Goal: Task Accomplishment & Management: Manage account settings

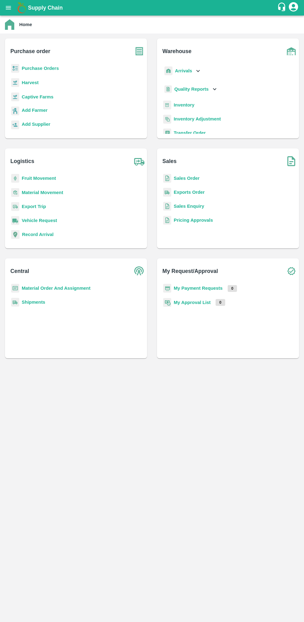
click at [35, 68] on b "Purchase Orders" at bounding box center [40, 68] width 37 height 5
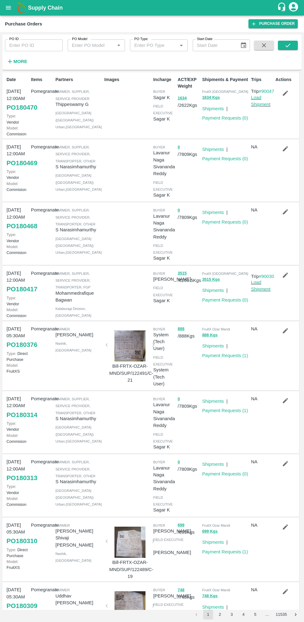
click at [10, 61] on icon "button" at bounding box center [10, 62] width 4 height 4
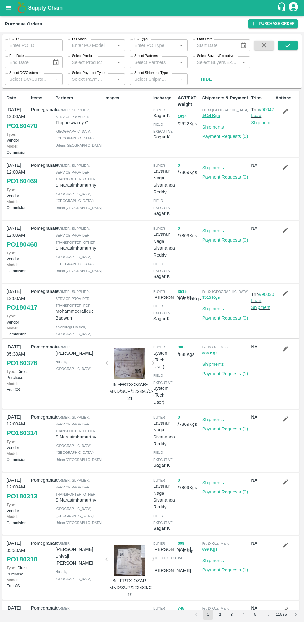
click at [223, 56] on label "Select Buyers/Executive" at bounding box center [215, 55] width 37 height 5
click at [223, 58] on input "Select Buyers/Executive" at bounding box center [217, 62] width 44 height 8
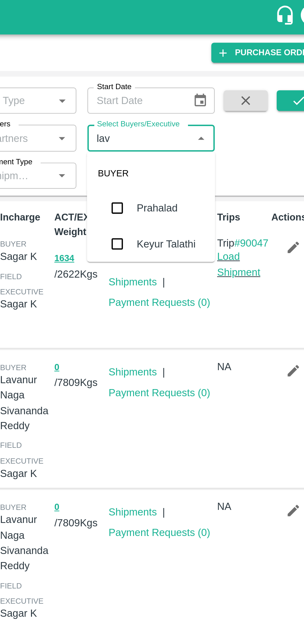
type input "lava"
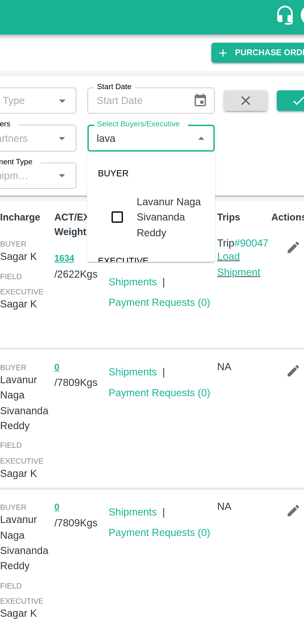
click at [202, 97] on input "checkbox" at bounding box center [206, 98] width 12 height 12
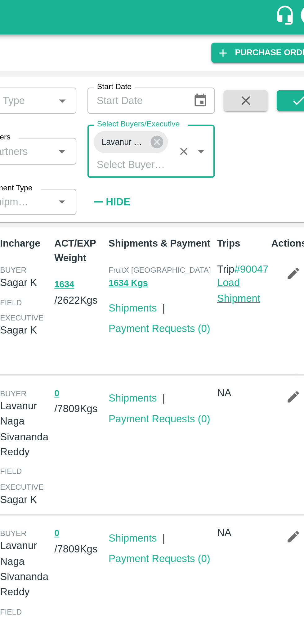
click at [286, 44] on icon "submit" at bounding box center [288, 45] width 7 height 7
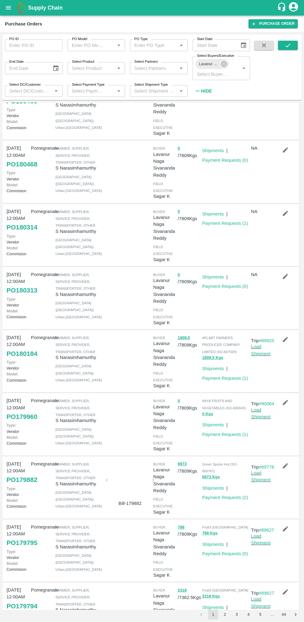
scroll to position [56, 0]
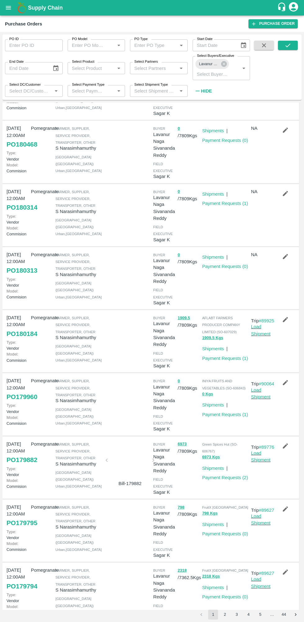
click at [265, 399] on link "Load Shipment" at bounding box center [261, 394] width 20 height 12
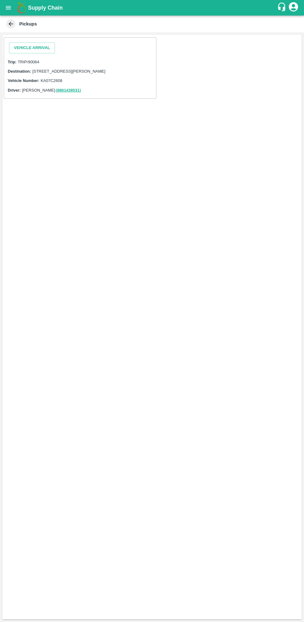
click at [47, 51] on button "Vehicle Arrival" at bounding box center [32, 48] width 46 height 11
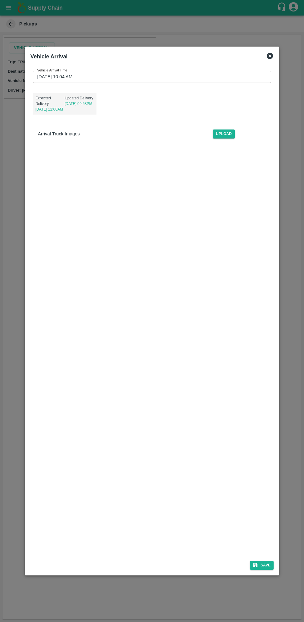
click at [66, 76] on input "[DATE] 10:04 AM" at bounding box center [150, 77] width 234 height 12
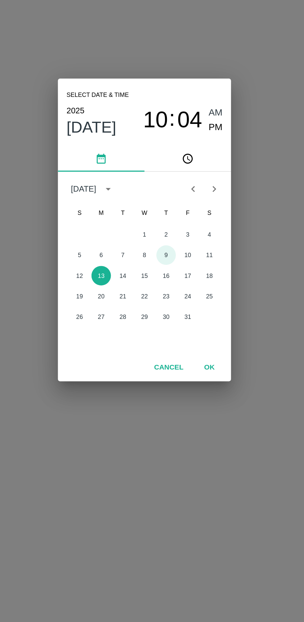
click at [165, 325] on button "9" at bounding box center [164, 325] width 11 height 11
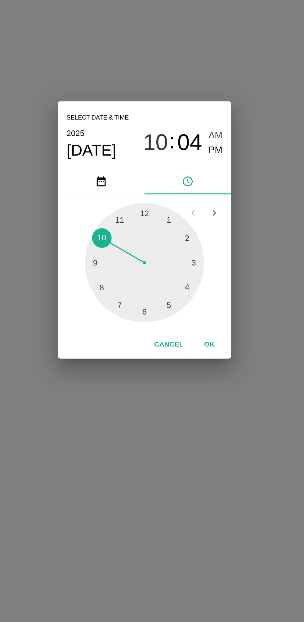
click at [167, 307] on div at bounding box center [152, 330] width 68 height 68
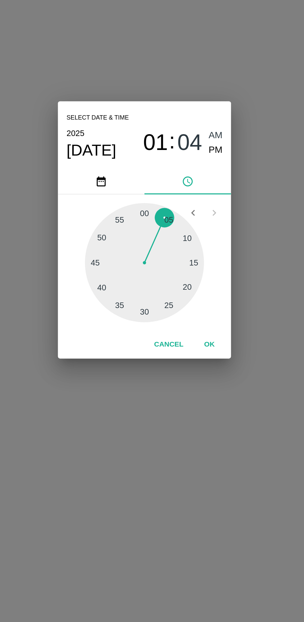
click at [193, 266] on span "PM" at bounding box center [193, 265] width 8 height 8
type input "[DATE] 01:04 PM"
click at [190, 381] on button "OK" at bounding box center [189, 376] width 20 height 11
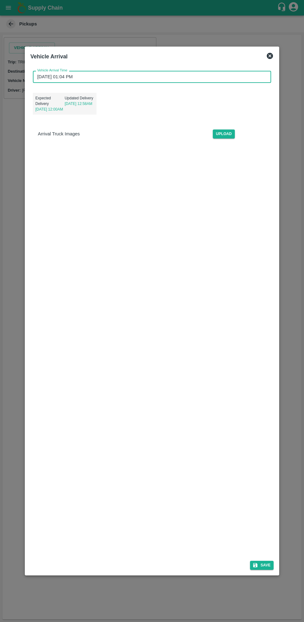
click at [253, 570] on div "Save" at bounding box center [152, 564] width 248 height 16
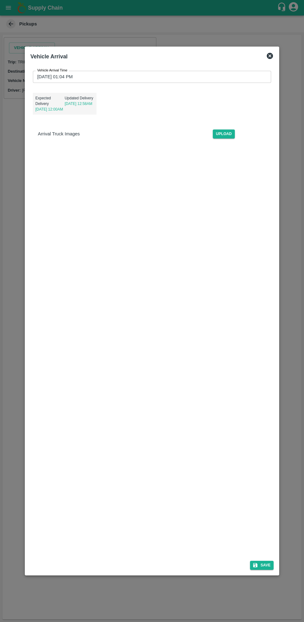
click at [267, 565] on button "Save" at bounding box center [262, 565] width 24 height 9
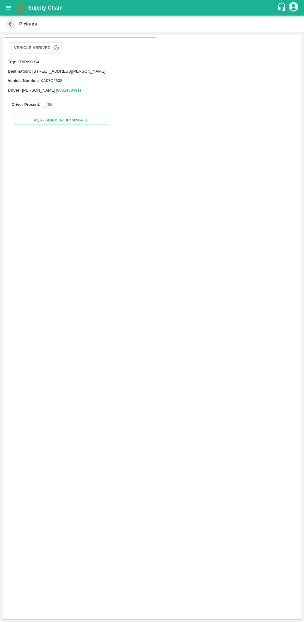
click at [47, 108] on input "checkbox" at bounding box center [45, 104] width 22 height 7
checkbox input "true"
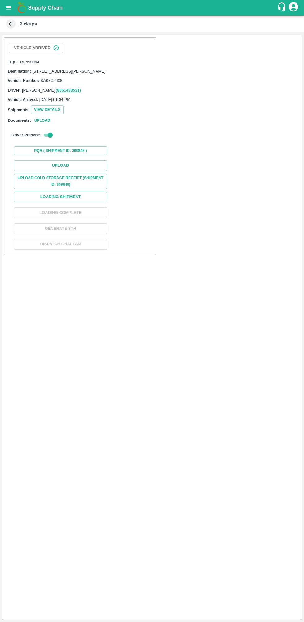
click at [95, 171] on button "Upload" at bounding box center [60, 165] width 93 height 11
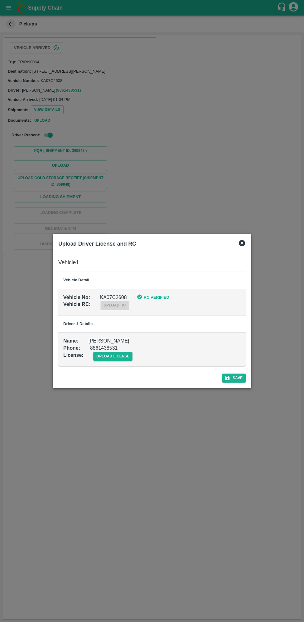
click at [230, 387] on div "Upload Driver License and RC Vehicle 1 Vehicle Detail Vehicle No : KA07C2608 RC…" at bounding box center [152, 311] width 199 height 154
click at [108, 356] on span "upload license" at bounding box center [112, 356] width 39 height 9
click at [0, 0] on input "upload license" at bounding box center [0, 0] width 0 height 0
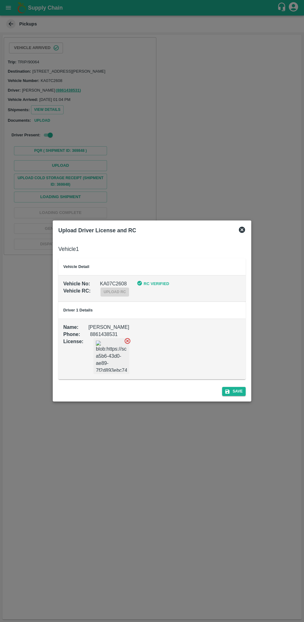
click at [243, 392] on button "Save" at bounding box center [234, 391] width 24 height 9
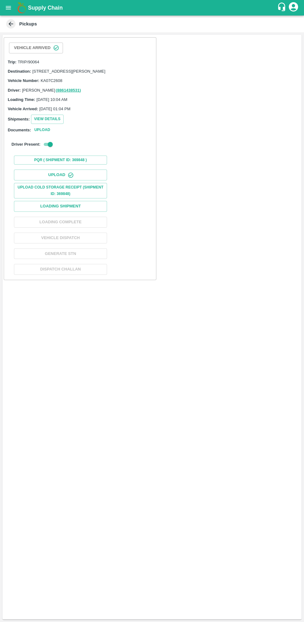
click at [27, 212] on button "Loading Shipment" at bounding box center [60, 206] width 93 height 11
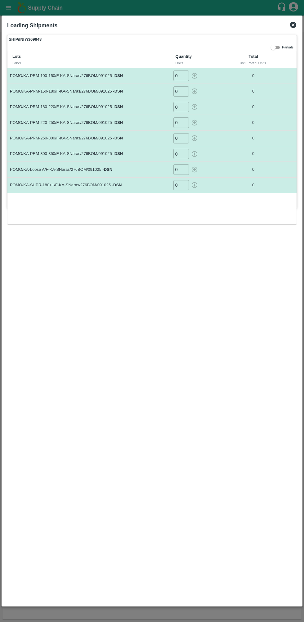
click at [183, 77] on input "0" at bounding box center [182, 75] width 16 height 10
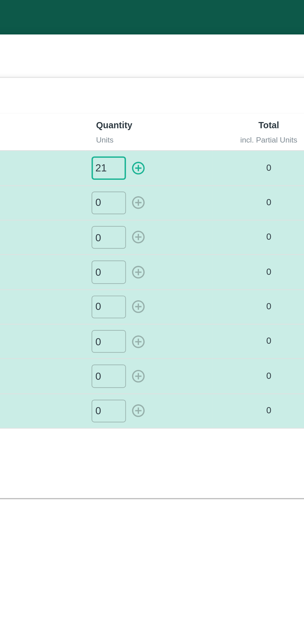
type input "21"
type input "036"
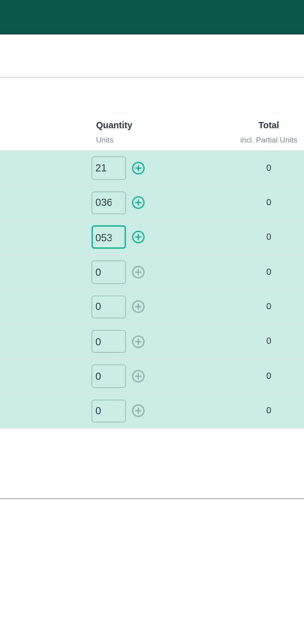
type input "053"
type input "047"
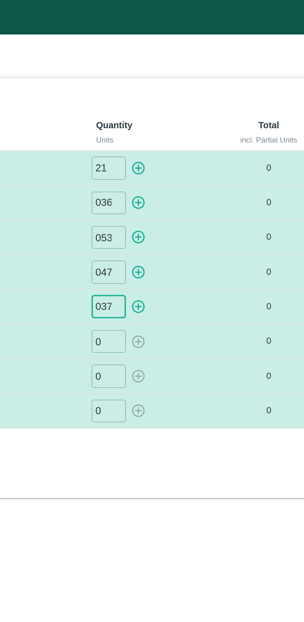
type input "037"
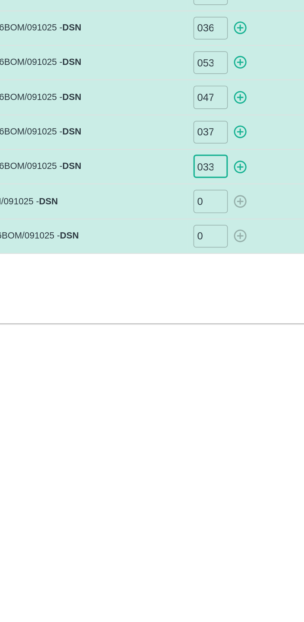
type input "033"
type input "0132"
click at [181, 170] on input "0" at bounding box center [182, 169] width 16 height 10
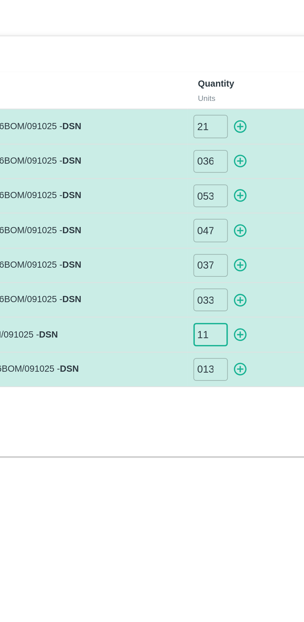
type input "11"
click at [194, 79] on icon "button" at bounding box center [194, 75] width 7 height 7
type input "0"
click at [195, 92] on icon "button" at bounding box center [194, 91] width 7 height 7
type input "0"
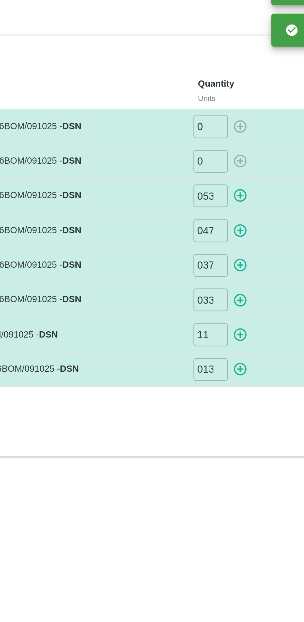
click at [195, 108] on icon "button" at bounding box center [194, 106] width 7 height 7
type input "0"
click at [195, 125] on icon "button" at bounding box center [194, 122] width 7 height 7
type input "0"
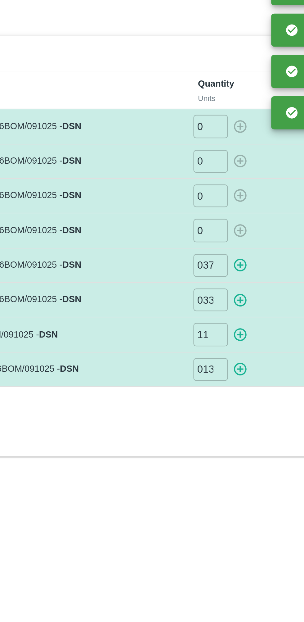
click at [195, 141] on icon "button" at bounding box center [195, 138] width 6 height 6
type input "0"
click at [194, 156] on icon "button" at bounding box center [195, 154] width 6 height 6
type input "0"
click at [195, 170] on icon "button" at bounding box center [195, 170] width 6 height 6
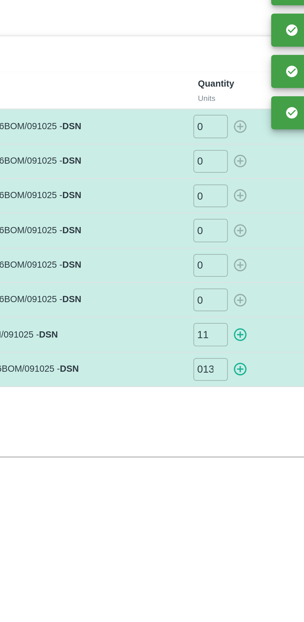
type input "0"
click at [194, 186] on icon "button" at bounding box center [194, 185] width 7 height 7
type input "0"
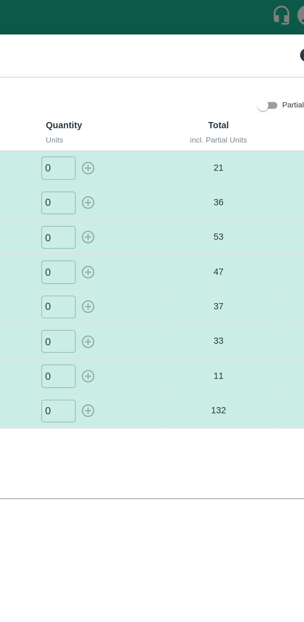
click at [292, 25] on icon at bounding box center [293, 25] width 6 height 6
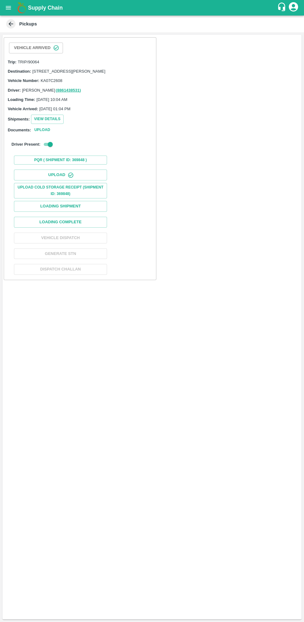
click at [53, 122] on button "View Details" at bounding box center [47, 119] width 33 height 9
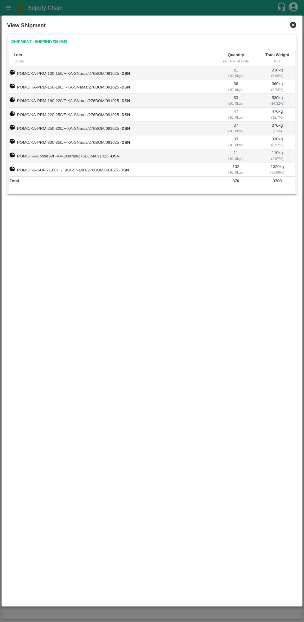
click at [296, 34] on div "Shipment - SHIP/INIY/369848 Lots Labels Quantity incl. Partial Units Total Weig…" at bounding box center [152, 317] width 295 height 571
click at [293, 25] on icon at bounding box center [293, 24] width 7 height 7
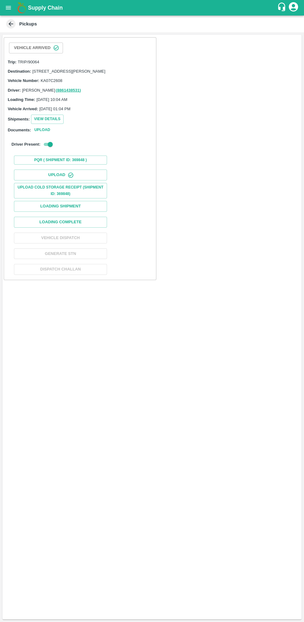
click at [101, 228] on button "Loading Complete" at bounding box center [60, 222] width 93 height 11
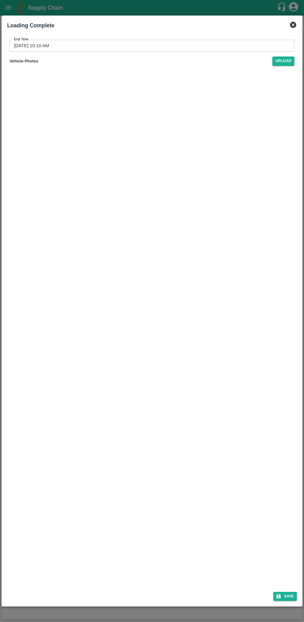
click at [42, 46] on input "[DATE] 10:10 AM" at bounding box center [150, 46] width 281 height 12
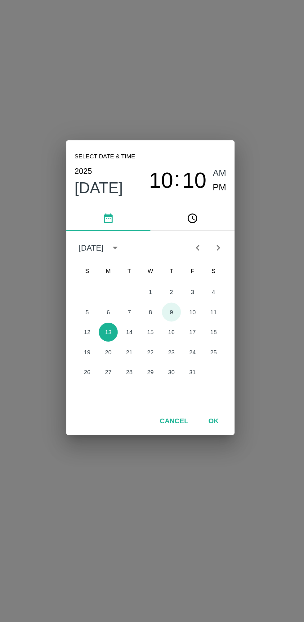
click at [165, 325] on button "9" at bounding box center [164, 325] width 11 height 11
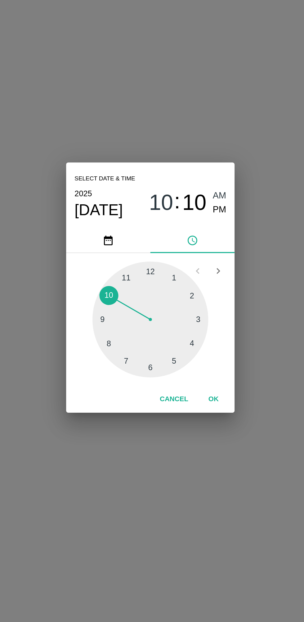
click at [166, 353] on div at bounding box center [152, 330] width 68 height 68
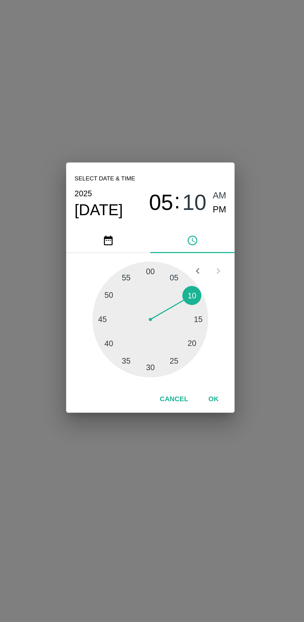
click at [193, 267] on span "PM" at bounding box center [193, 265] width 8 height 8
click at [189, 376] on button "OK" at bounding box center [189, 376] width 20 height 11
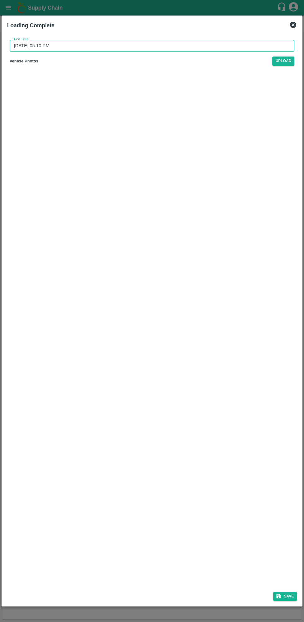
click at [279, 596] on icon "submit" at bounding box center [279, 596] width 4 height 4
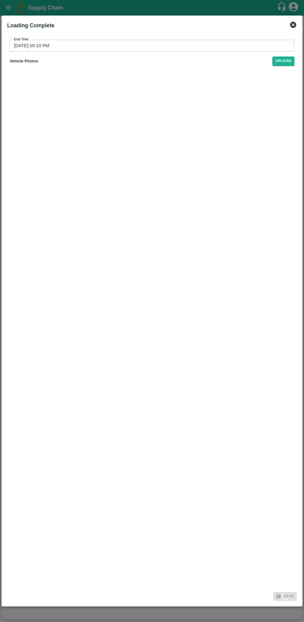
type input "[DATE] 10:10 AM"
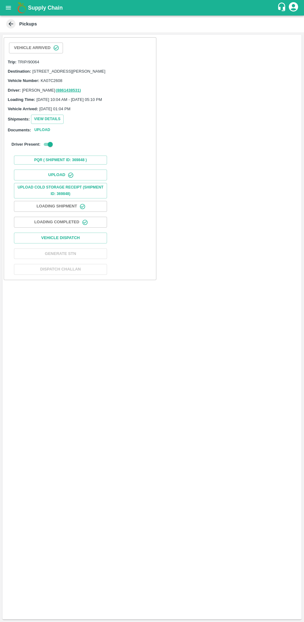
click at [49, 243] on button "Vehicle Dispatch" at bounding box center [60, 238] width 93 height 11
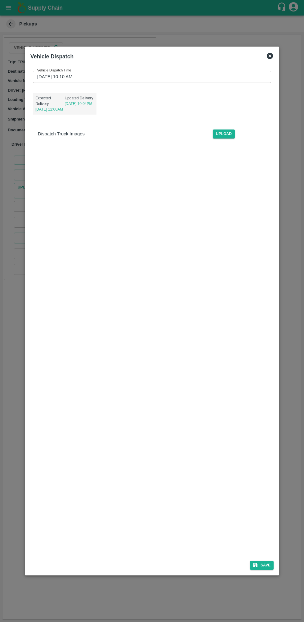
click at [53, 77] on input "[DATE] 10:10 AM" at bounding box center [150, 77] width 234 height 12
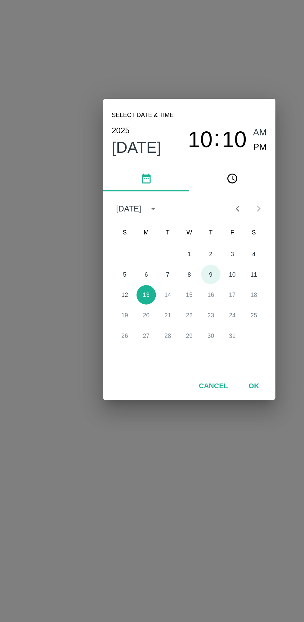
click at [165, 325] on button "9" at bounding box center [164, 325] width 11 height 11
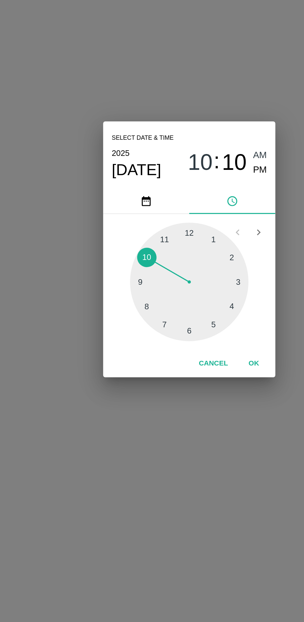
click at [168, 352] on div at bounding box center [152, 330] width 68 height 68
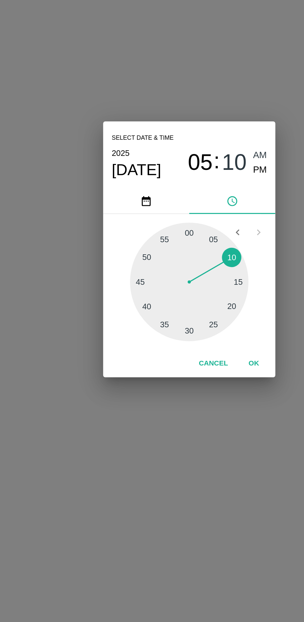
click at [189, 267] on span "PM" at bounding box center [193, 265] width 8 height 8
type input "[DATE] 05:10 PM"
click at [194, 379] on button "OK" at bounding box center [189, 376] width 20 height 11
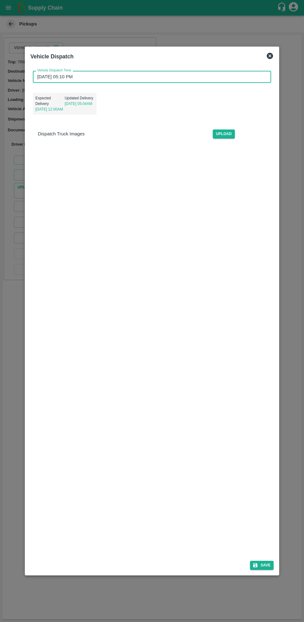
scroll to position [1, 0]
click at [265, 565] on button "Save" at bounding box center [262, 565] width 24 height 9
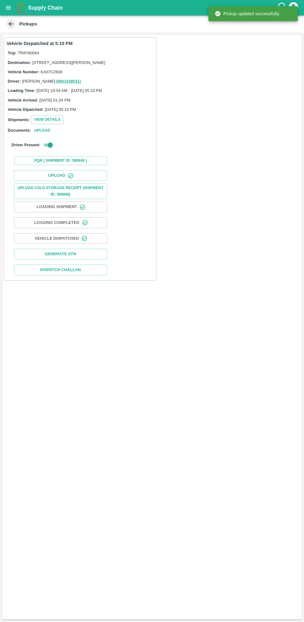
click at [6, 5] on icon "open drawer" at bounding box center [8, 7] width 7 height 7
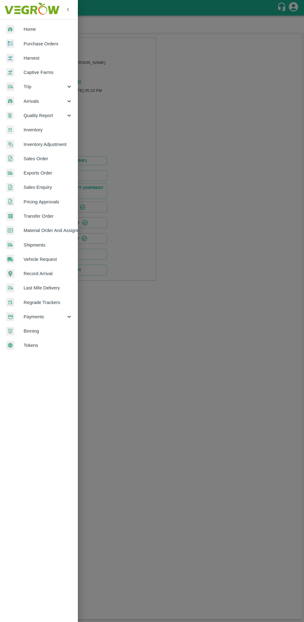
click at [220, 423] on div at bounding box center [152, 311] width 304 height 622
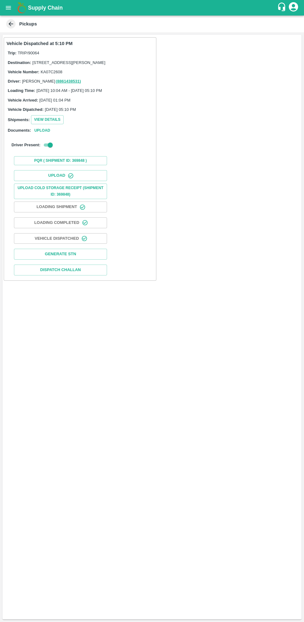
click at [8, 8] on icon "open drawer" at bounding box center [8, 7] width 5 height 3
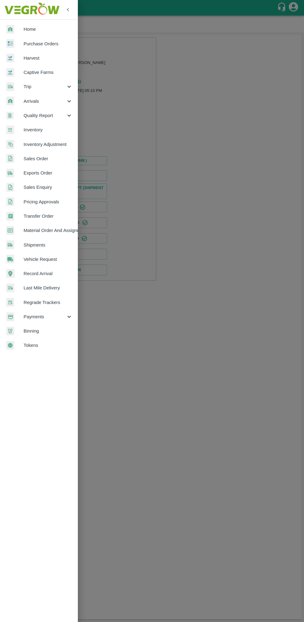
click at [14, 45] on img at bounding box center [10, 43] width 8 height 9
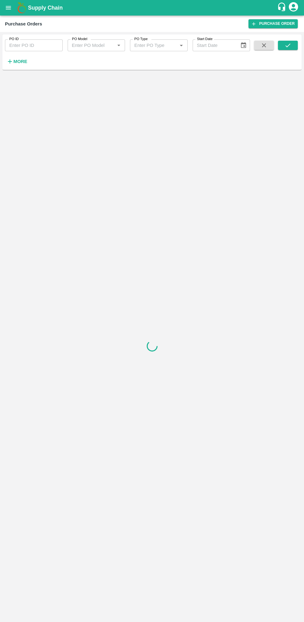
click at [13, 62] on strong "More" at bounding box center [20, 61] width 14 height 5
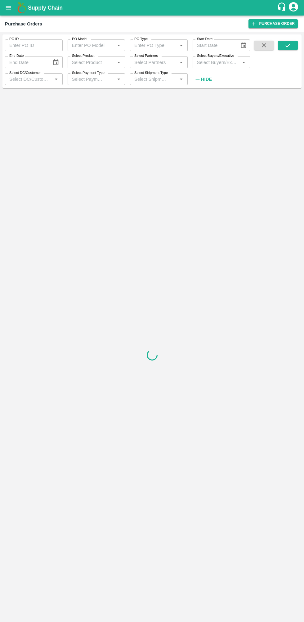
click at [222, 61] on input "Select Buyers/Executive" at bounding box center [217, 62] width 44 height 8
type input "lava"
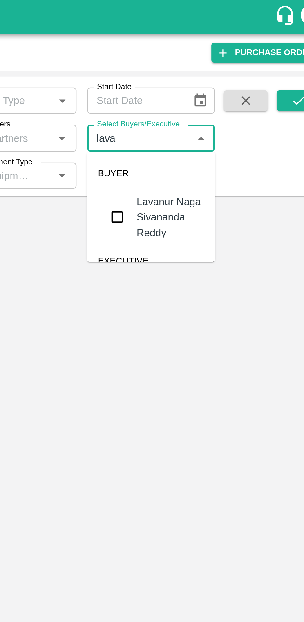
click at [204, 98] on input "checkbox" at bounding box center [206, 98] width 12 height 12
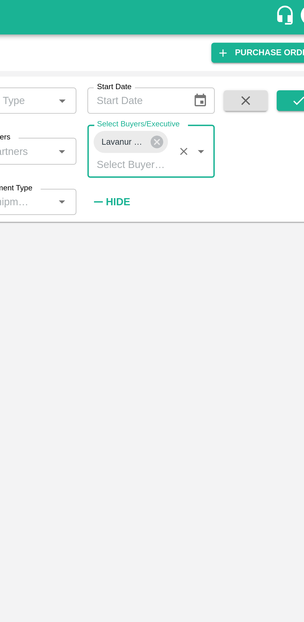
click at [288, 45] on icon "submit" at bounding box center [288, 45] width 7 height 7
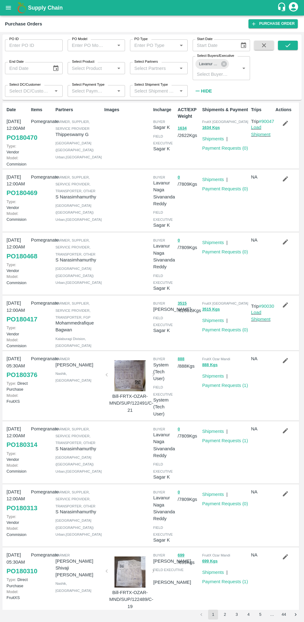
click at [294, 48] on button "submit" at bounding box center [288, 45] width 20 height 9
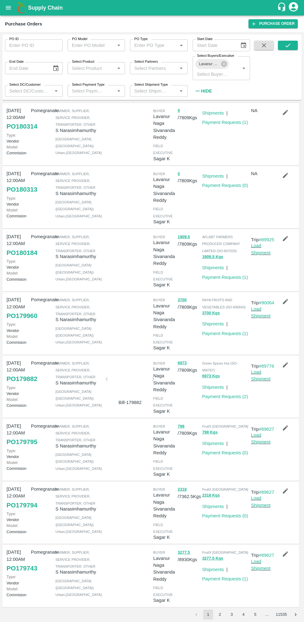
scroll to position [177, 0]
